Goal: Information Seeking & Learning: Learn about a topic

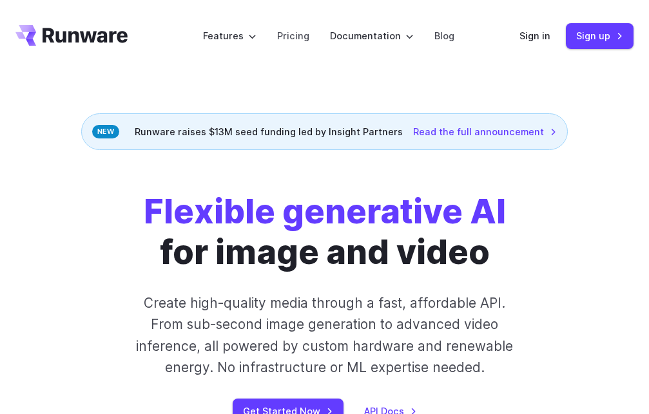
click at [152, 134] on div "Runware raises $13M seed funding led by Insight Partners Read the full announce…" at bounding box center [324, 131] width 487 height 37
click at [153, 131] on div "Runware raises $13M seed funding led by Insight Partners Read the full announce…" at bounding box center [324, 131] width 487 height 37
click at [113, 131] on div "Runware raises $13M seed funding led by Insight Partners Read the full announce…" at bounding box center [324, 131] width 487 height 37
click at [113, 133] on div "Runware raises $13M seed funding led by Insight Partners Read the full announce…" at bounding box center [324, 131] width 487 height 37
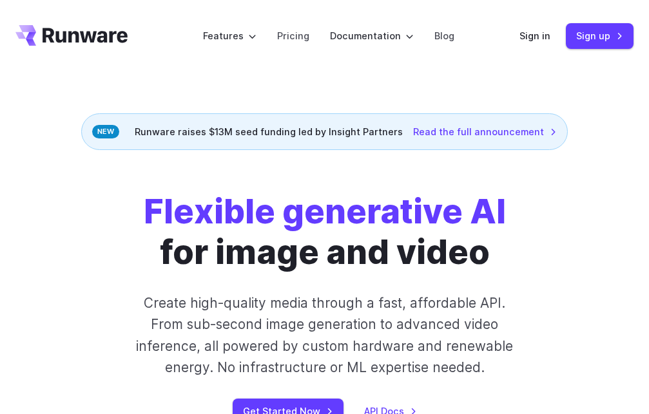
click at [226, 124] on div "Runware raises $13M seed funding led by Insight Partners Read the full announce…" at bounding box center [324, 131] width 487 height 37
click at [229, 134] on div "Runware raises $13M seed funding led by Insight Partners Read the full announce…" at bounding box center [324, 131] width 487 height 37
click at [231, 134] on div "Runware raises $13M seed funding led by Insight Partners Read the full announce…" at bounding box center [324, 131] width 487 height 37
click at [448, 135] on link "Read the full announcement" at bounding box center [485, 131] width 144 height 15
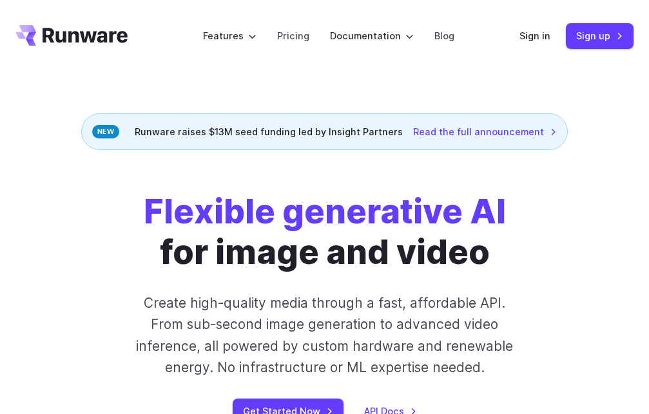
click at [213, 128] on div "Runware raises $13M seed funding led by Insight Partners Read the full announce…" at bounding box center [324, 131] width 487 height 37
